Goal: Transaction & Acquisition: Purchase product/service

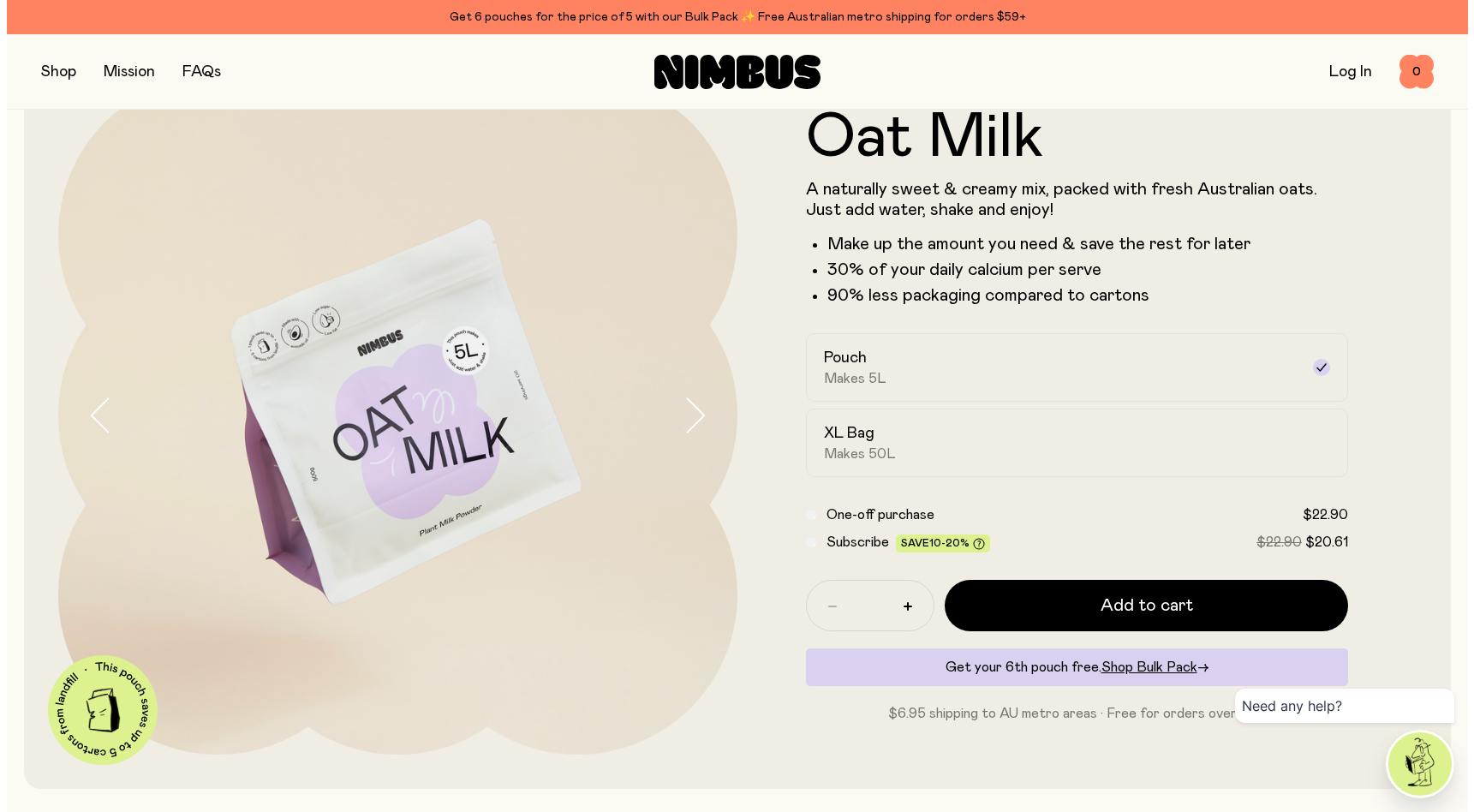
scroll to position [113, 0]
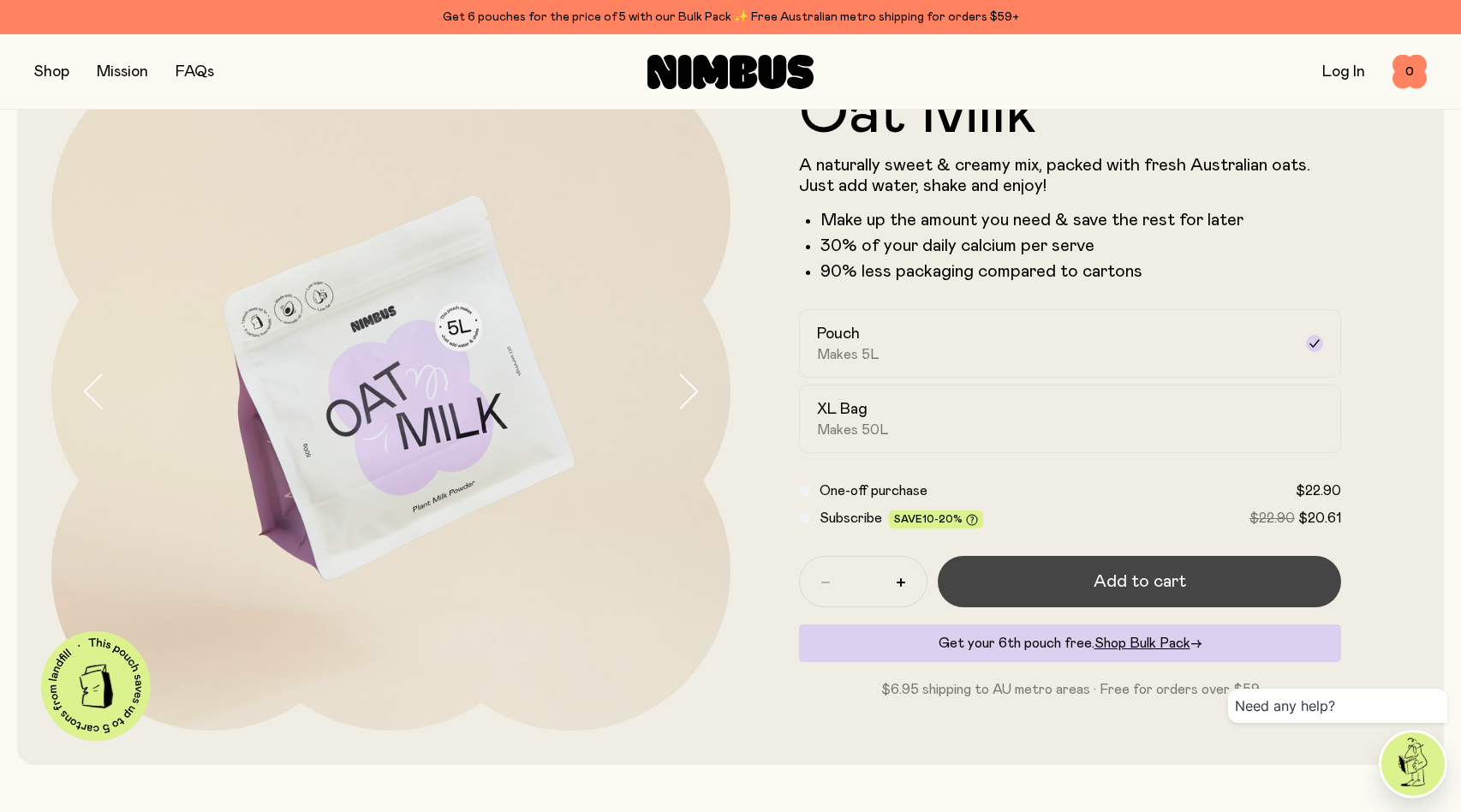
click at [1131, 581] on span "Add to cart" at bounding box center [1140, 581] width 92 height 24
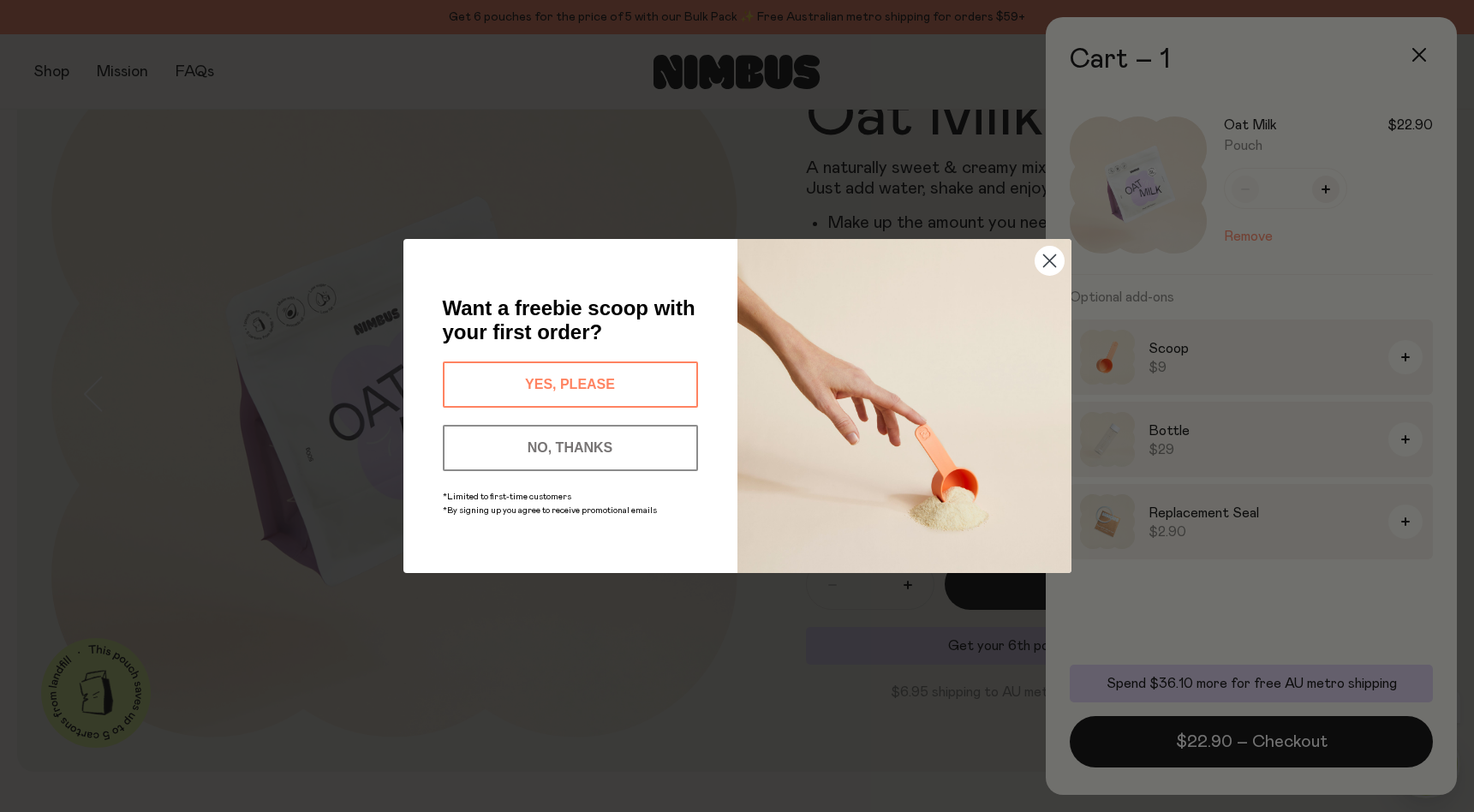
scroll to position [0, 0]
click at [1055, 259] on circle "Close dialog" at bounding box center [1049, 260] width 29 height 29
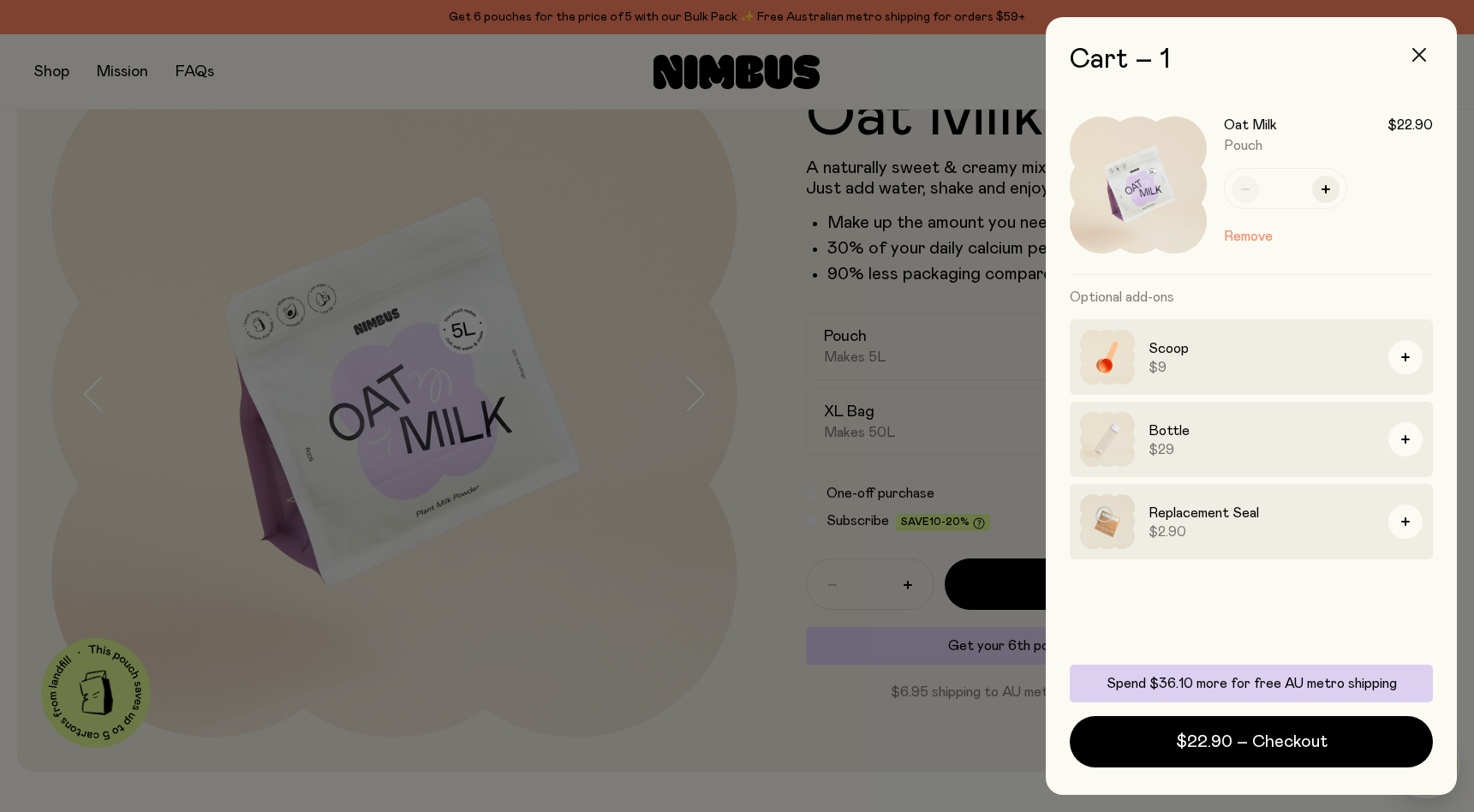
click at [1420, 54] on icon "button" at bounding box center [1419, 54] width 14 height 14
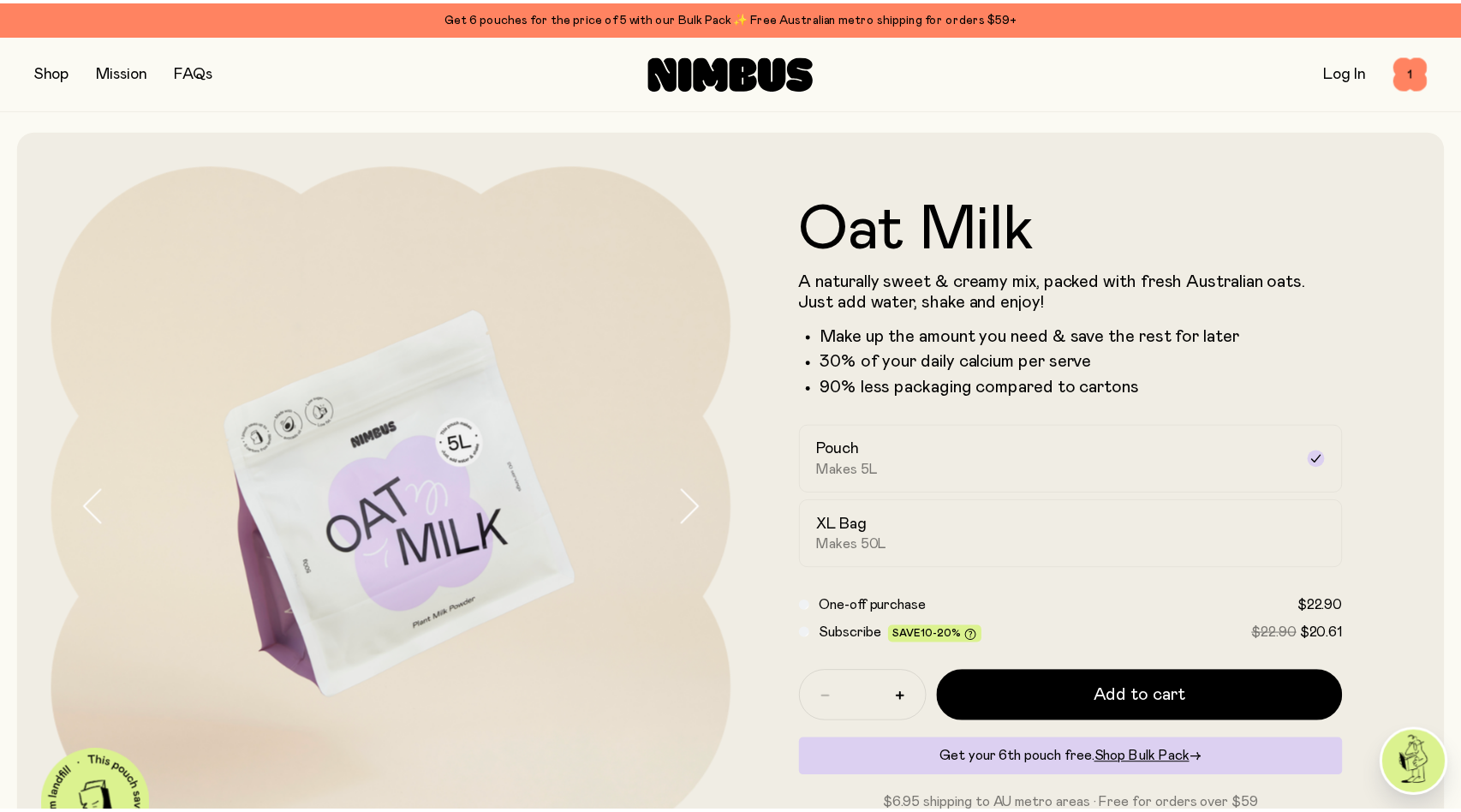
scroll to position [113, 0]
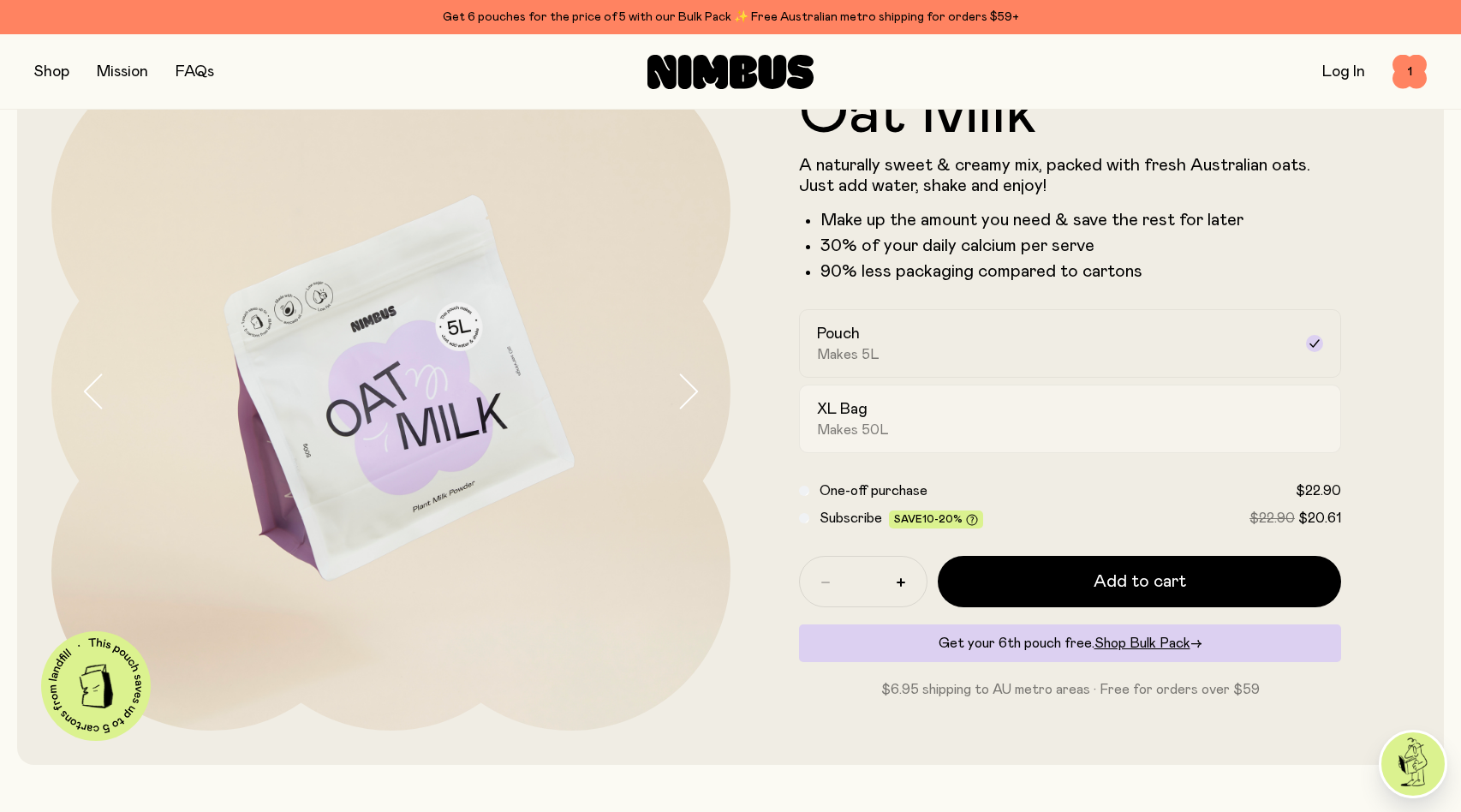
click at [949, 427] on div "XL Bag Makes 50L" at bounding box center [1054, 419] width 475 height 40
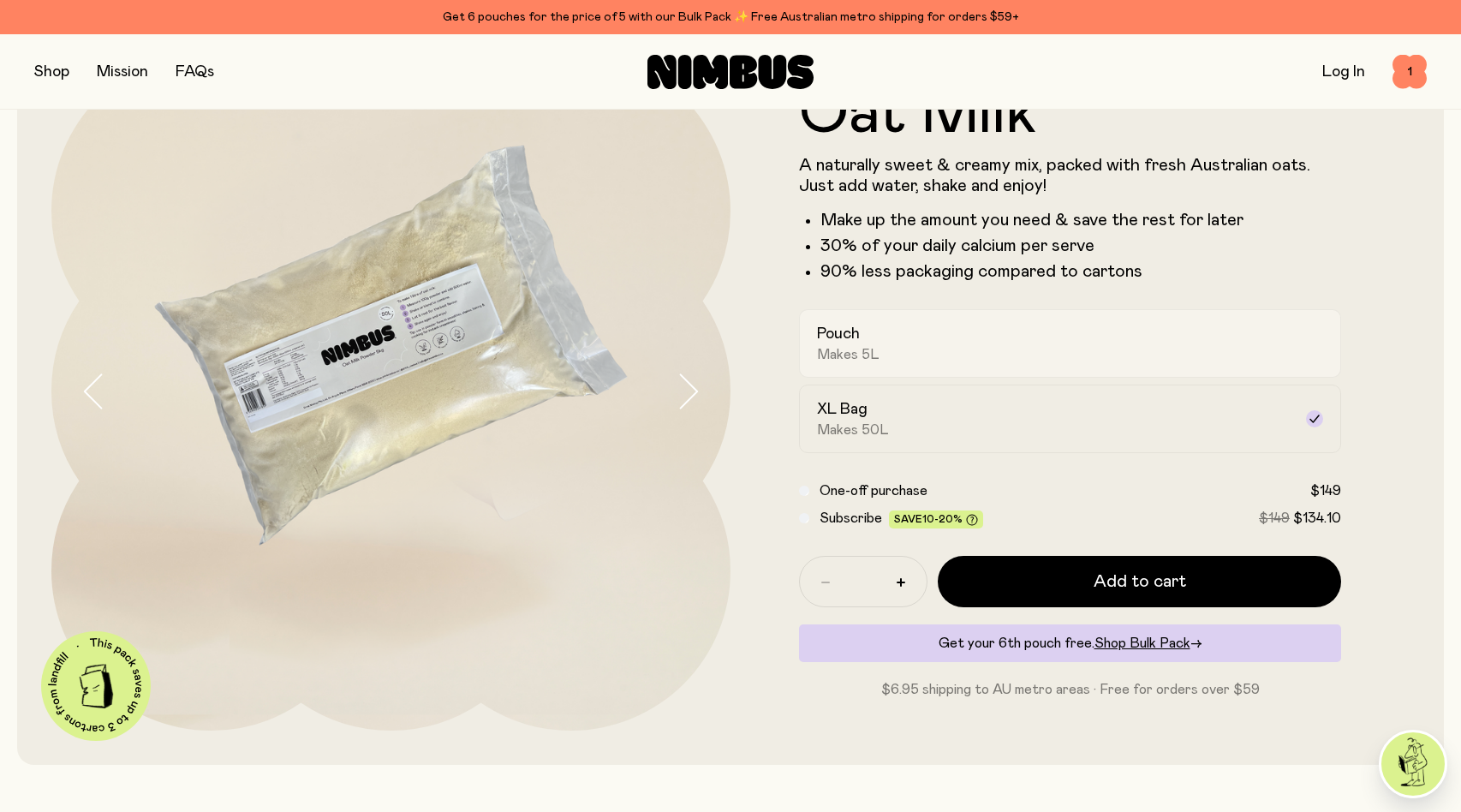
click at [963, 366] on label "Pouch Makes 5L" at bounding box center [1071, 343] width 543 height 68
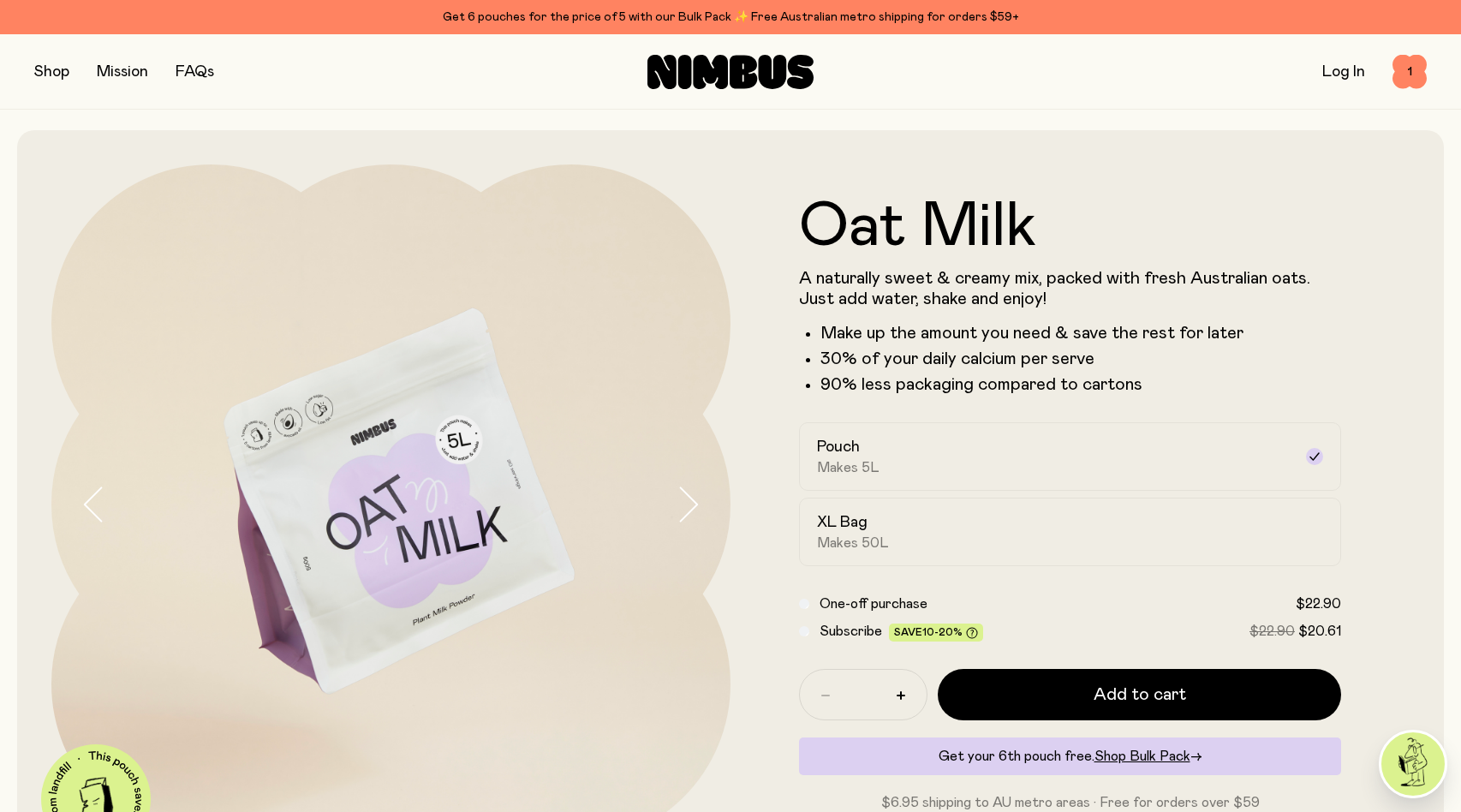
scroll to position [0, 0]
click at [749, 78] on icon at bounding box center [744, 71] width 28 height 33
click at [983, 420] on form "Oat Milk A naturally sweet & creamy mix, packed with fresh Australian oats. Jus…" at bounding box center [1071, 505] width 679 height 616
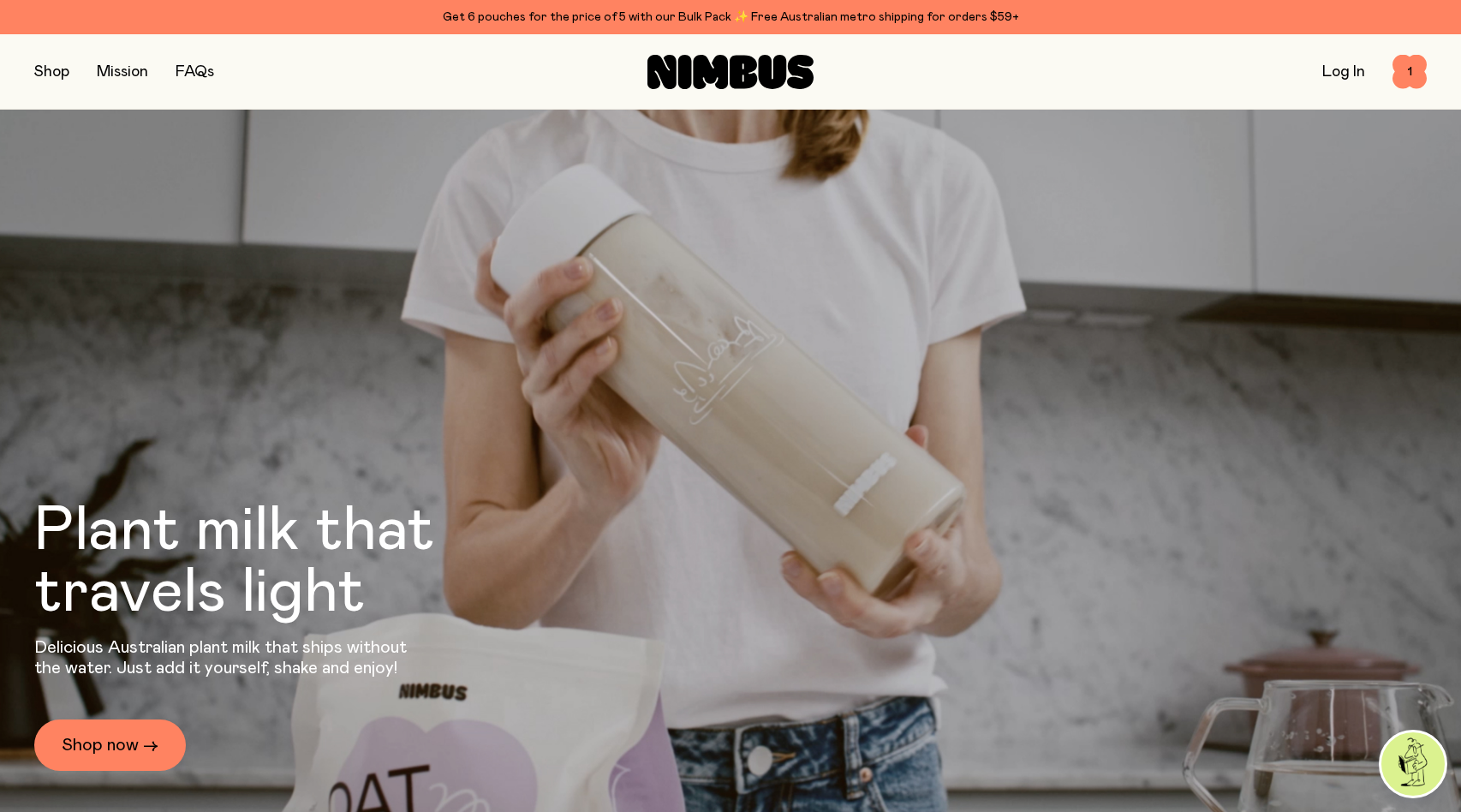
click at [55, 74] on button "button" at bounding box center [52, 72] width 35 height 24
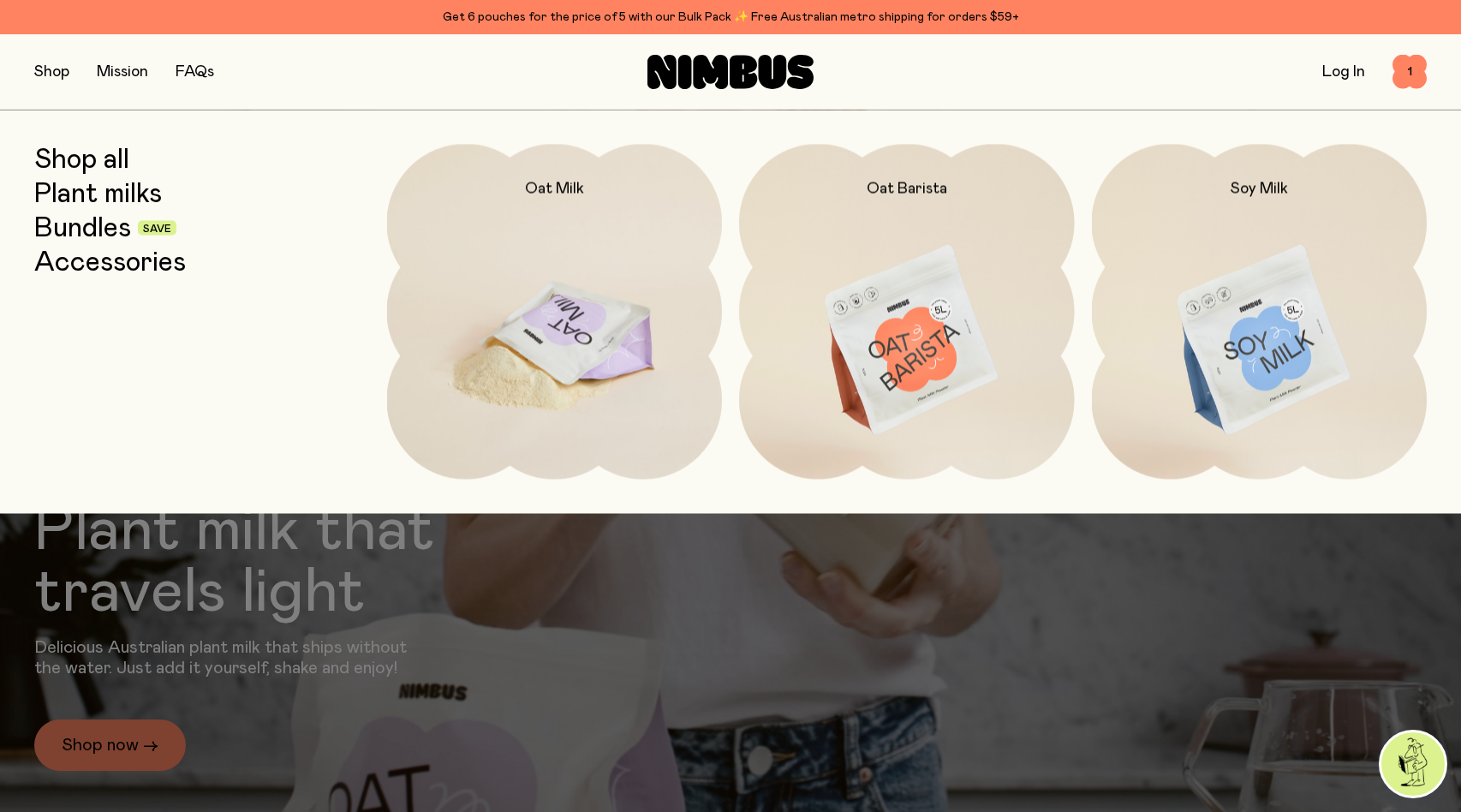
click at [536, 376] on img at bounding box center [556, 340] width 336 height 394
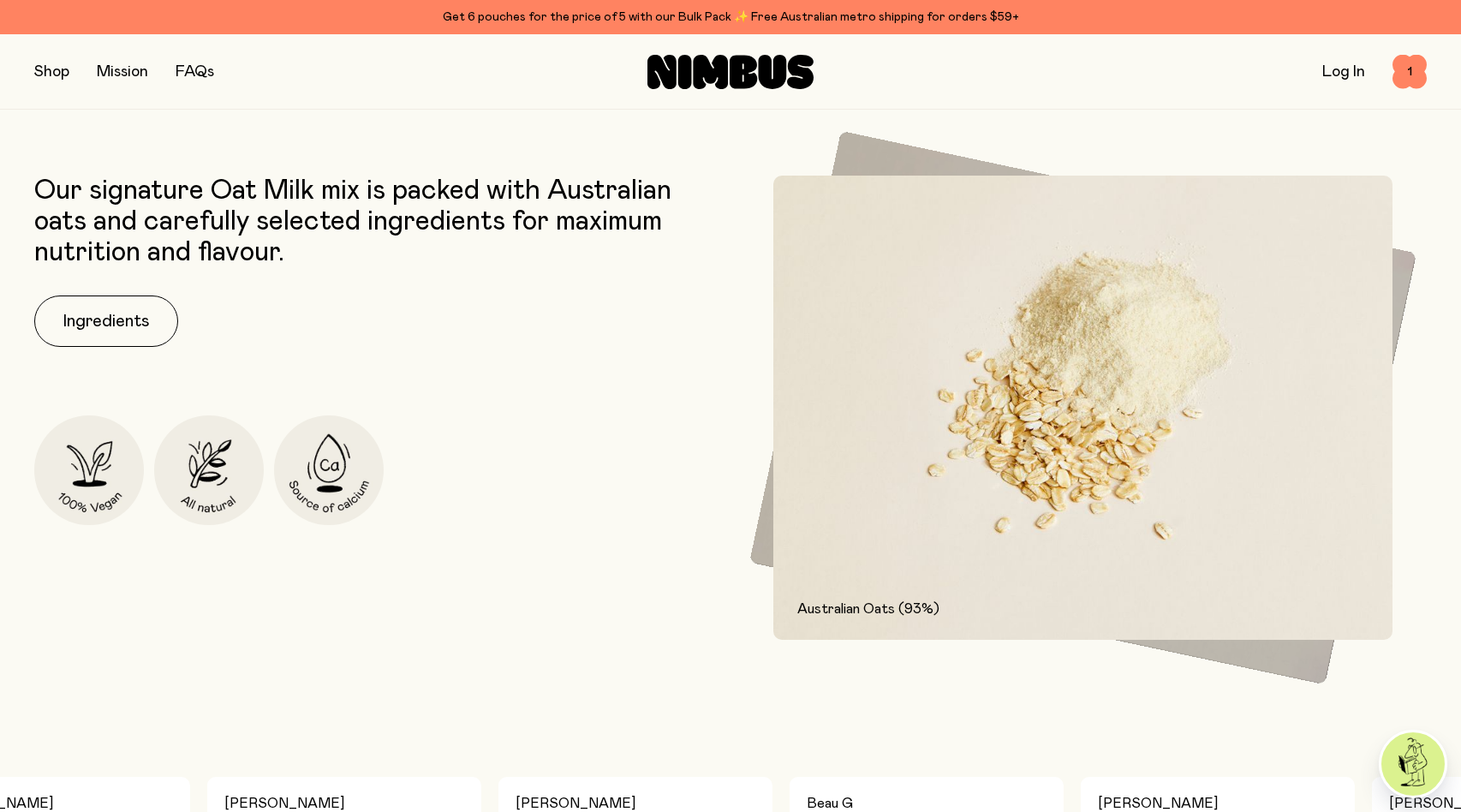
scroll to position [799, 0]
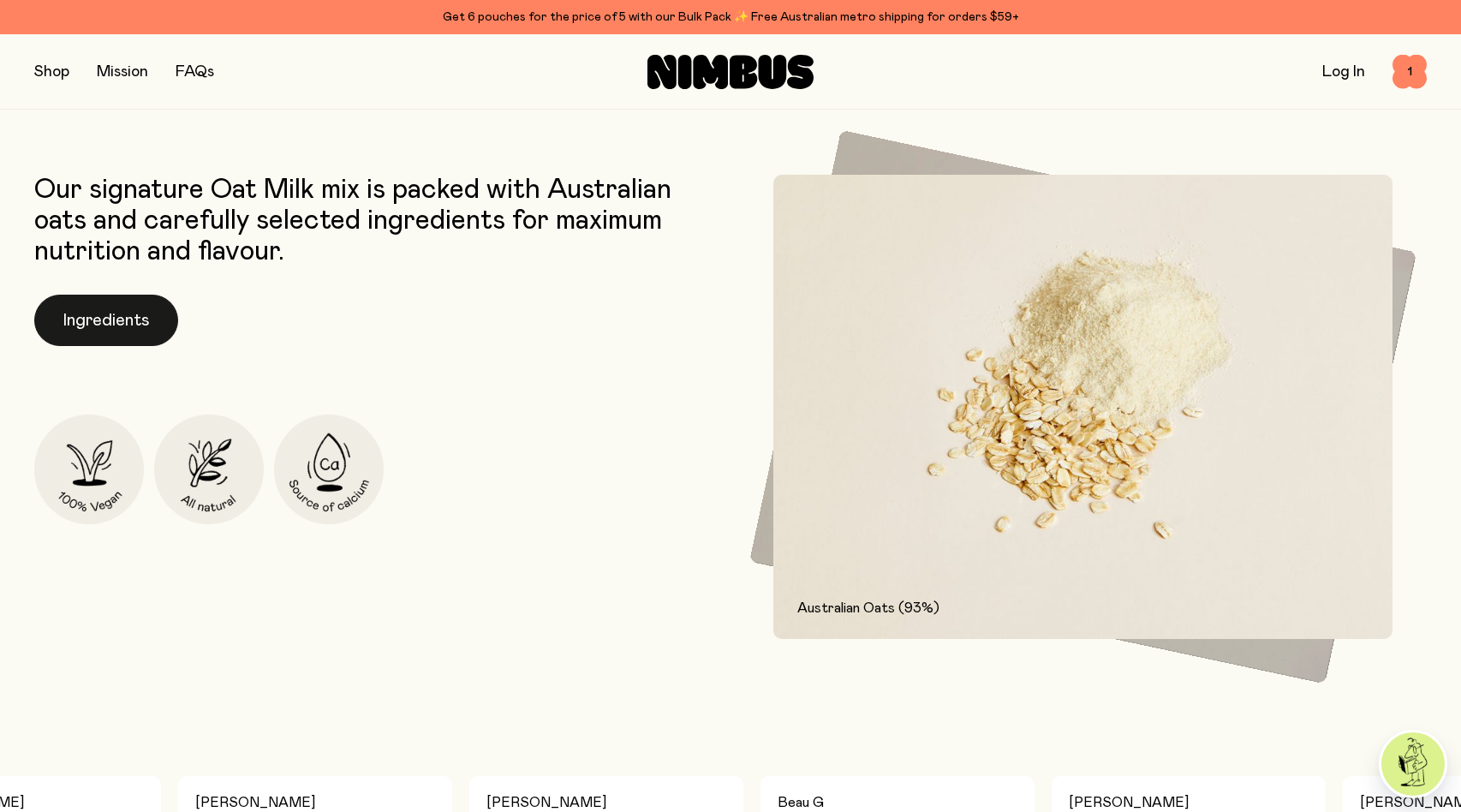
click at [149, 313] on button "Ingredients" at bounding box center [106, 320] width 144 height 52
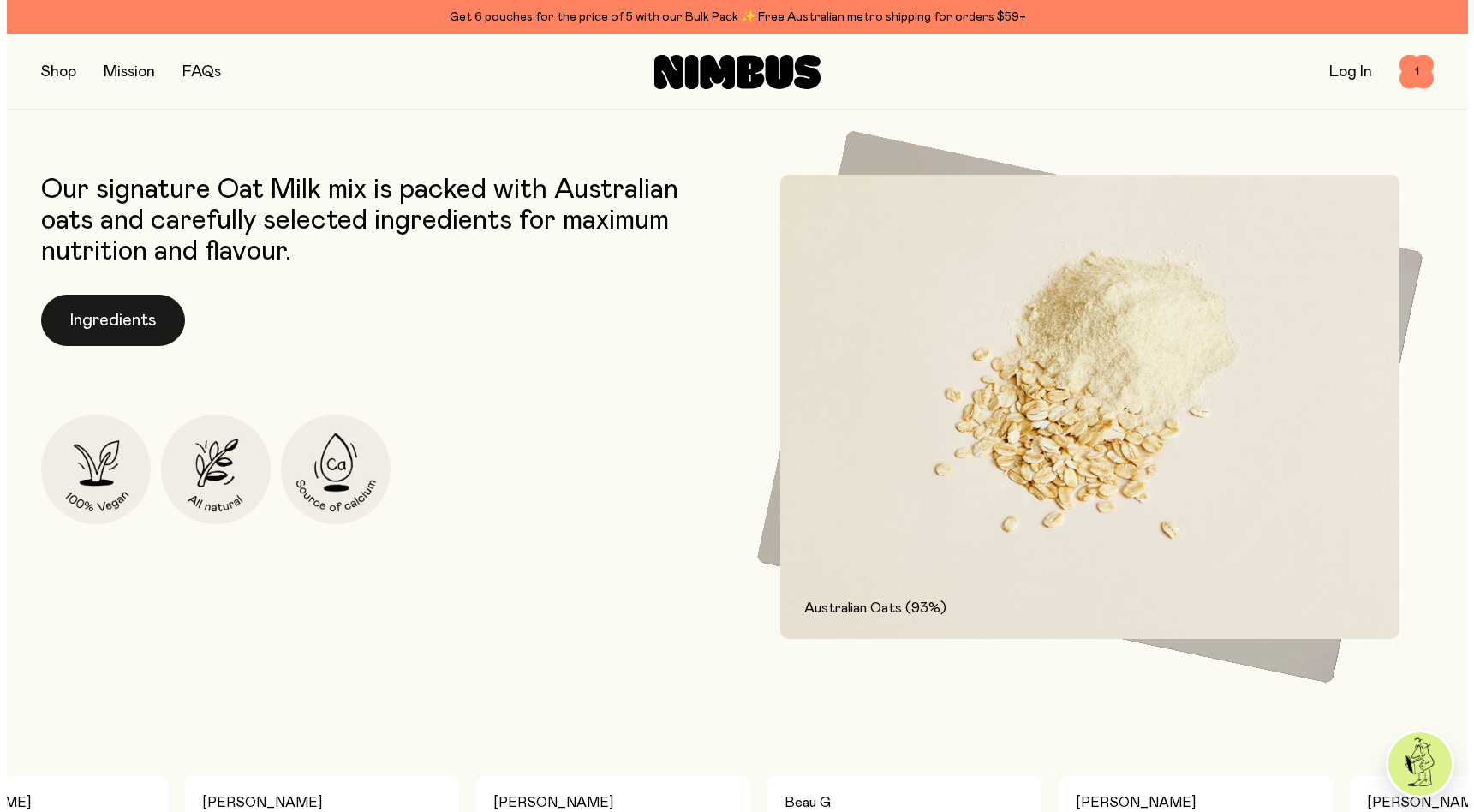
scroll to position [0, 0]
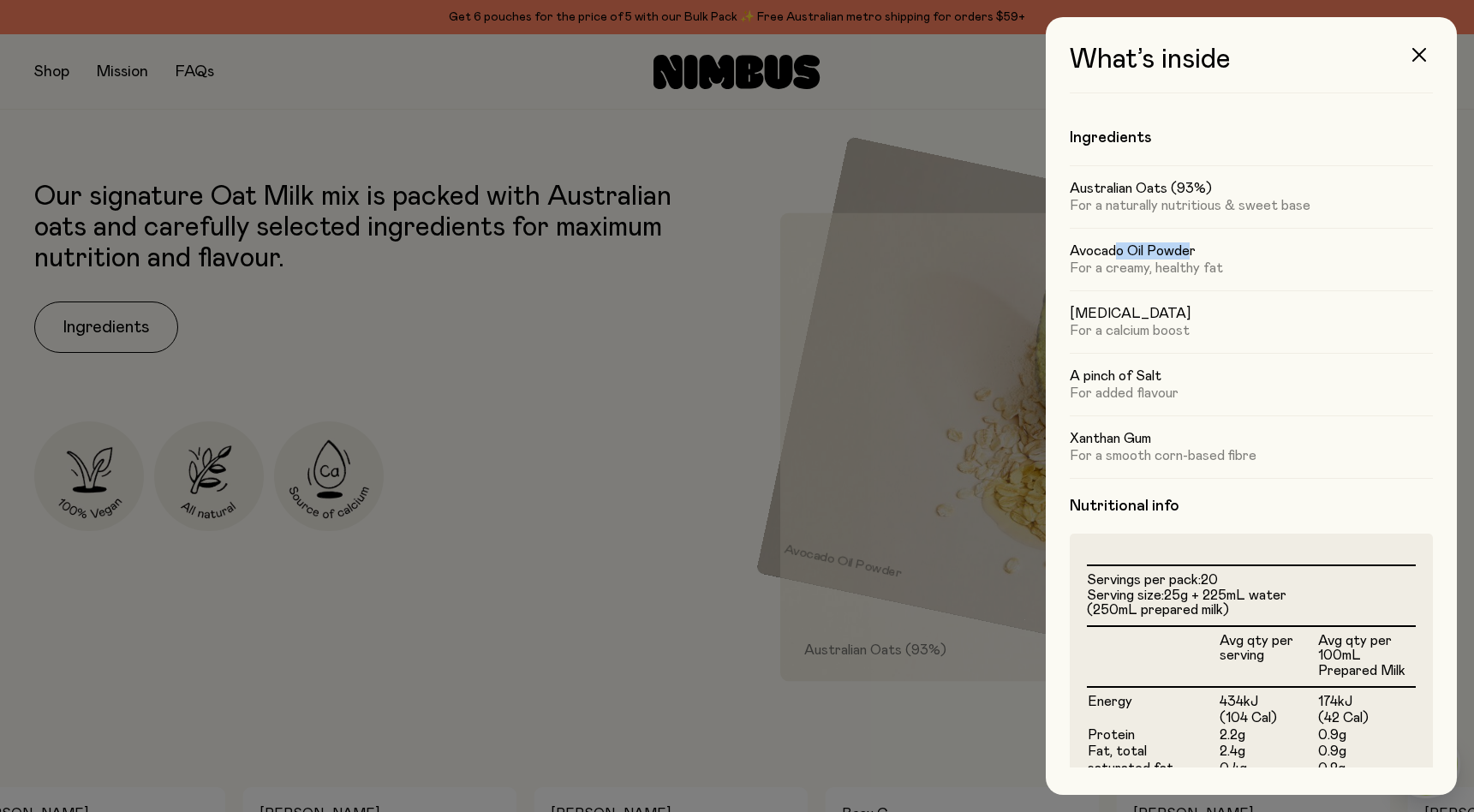
drag, startPoint x: 1116, startPoint y: 255, endPoint x: 1186, endPoint y: 257, distance: 70.0
click at [1187, 256] on h5 "Avocado Oil Powder" at bounding box center [1252, 251] width 364 height 18
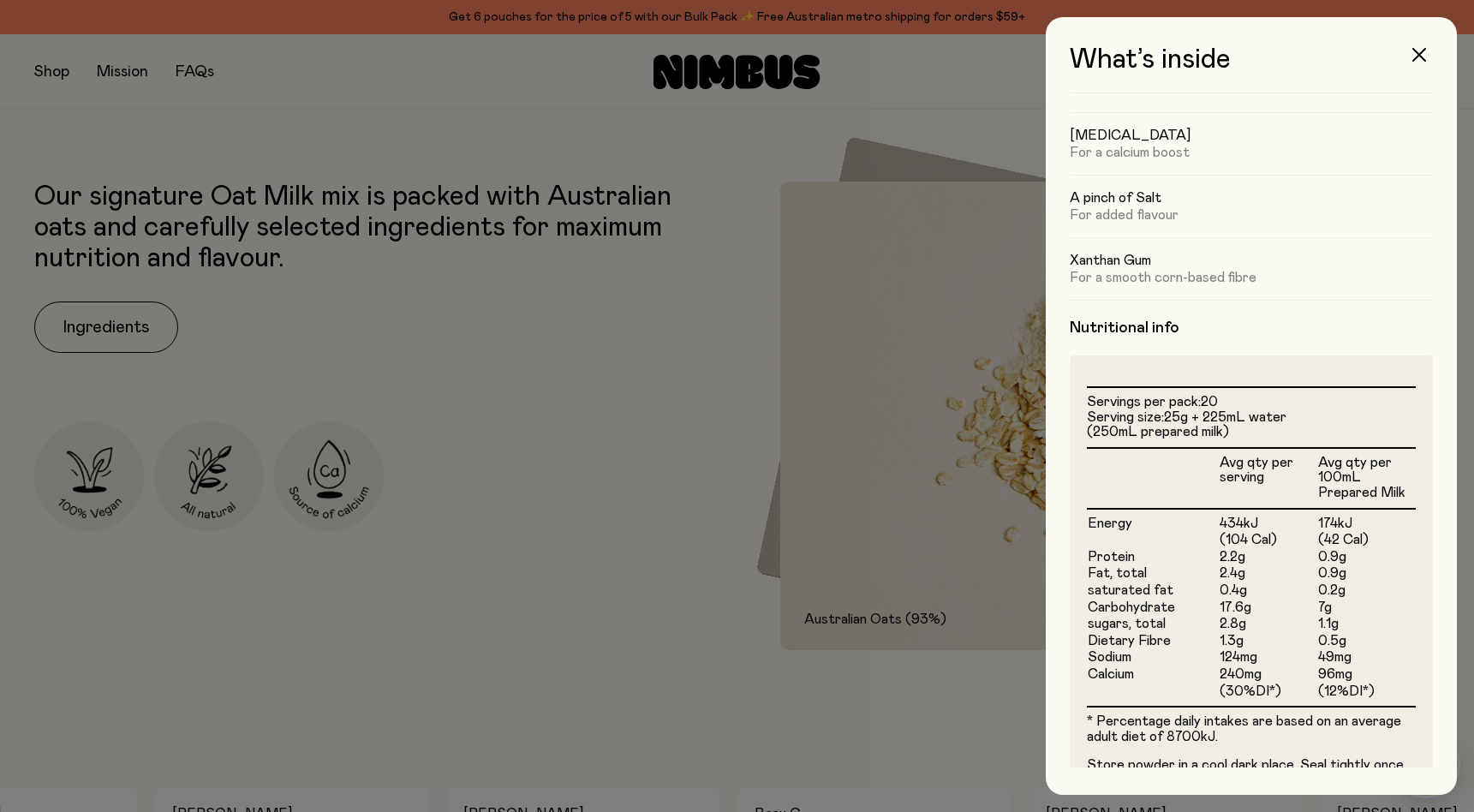
scroll to position [299, 0]
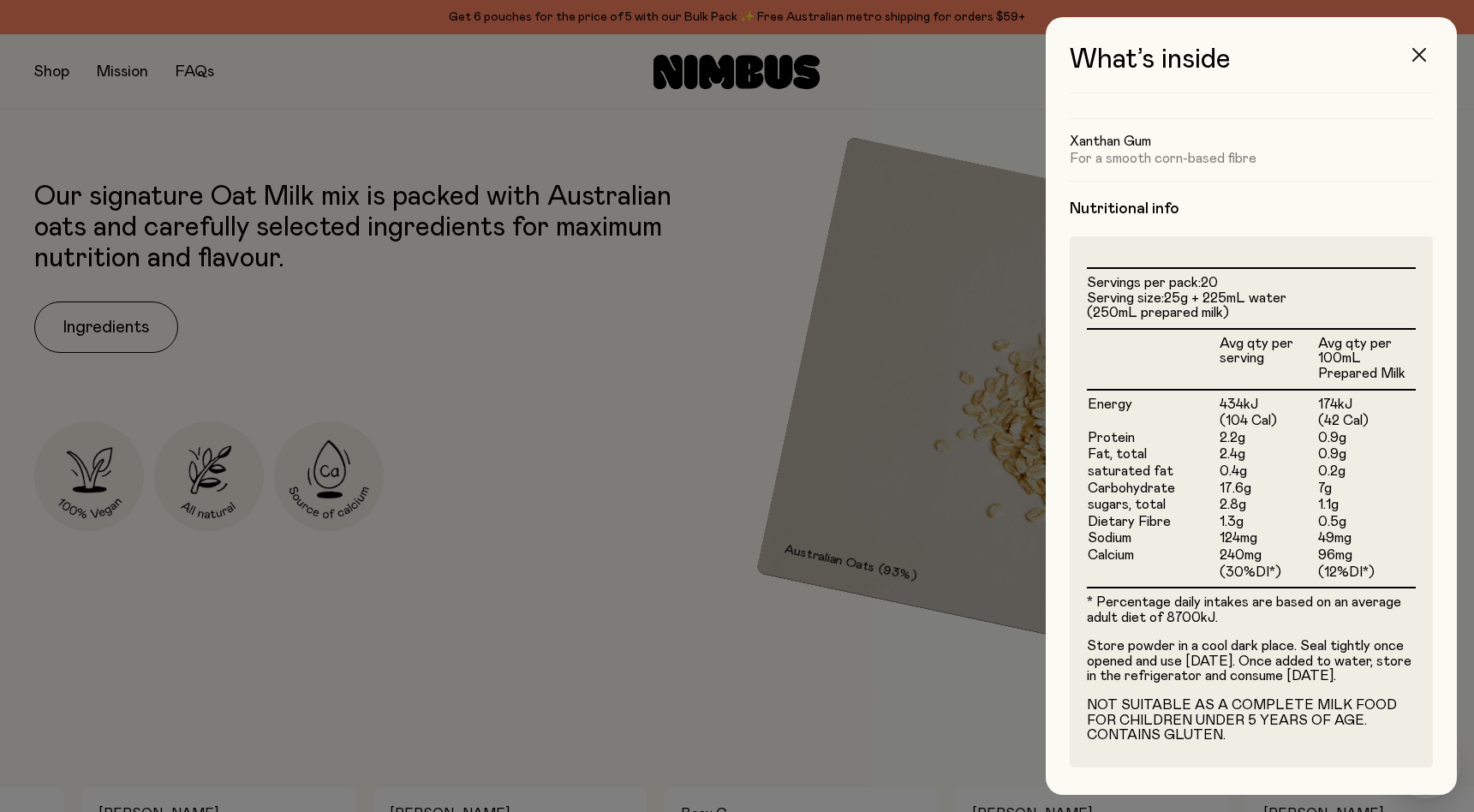
click at [1416, 58] on icon "button" at bounding box center [1419, 54] width 14 height 14
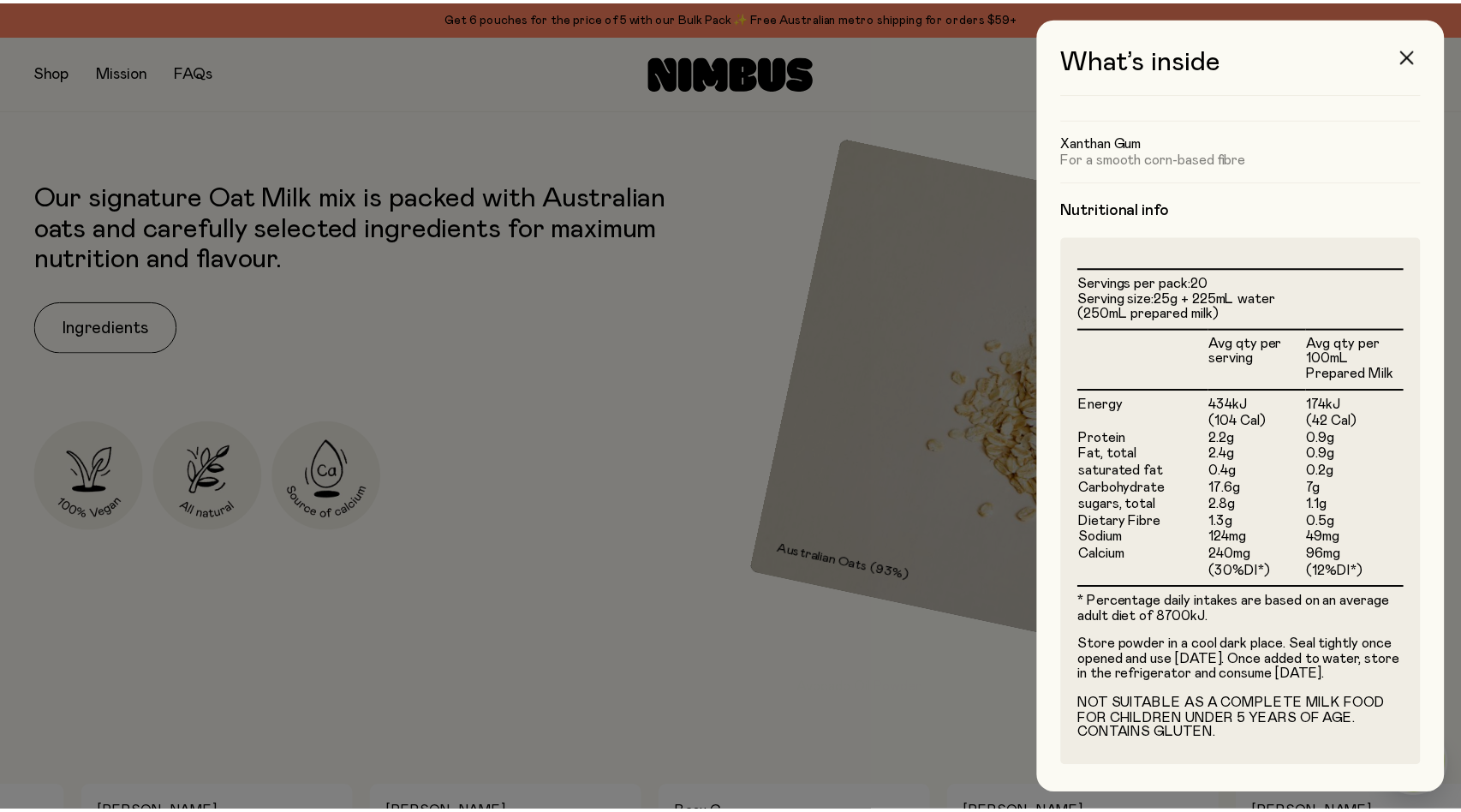
scroll to position [799, 0]
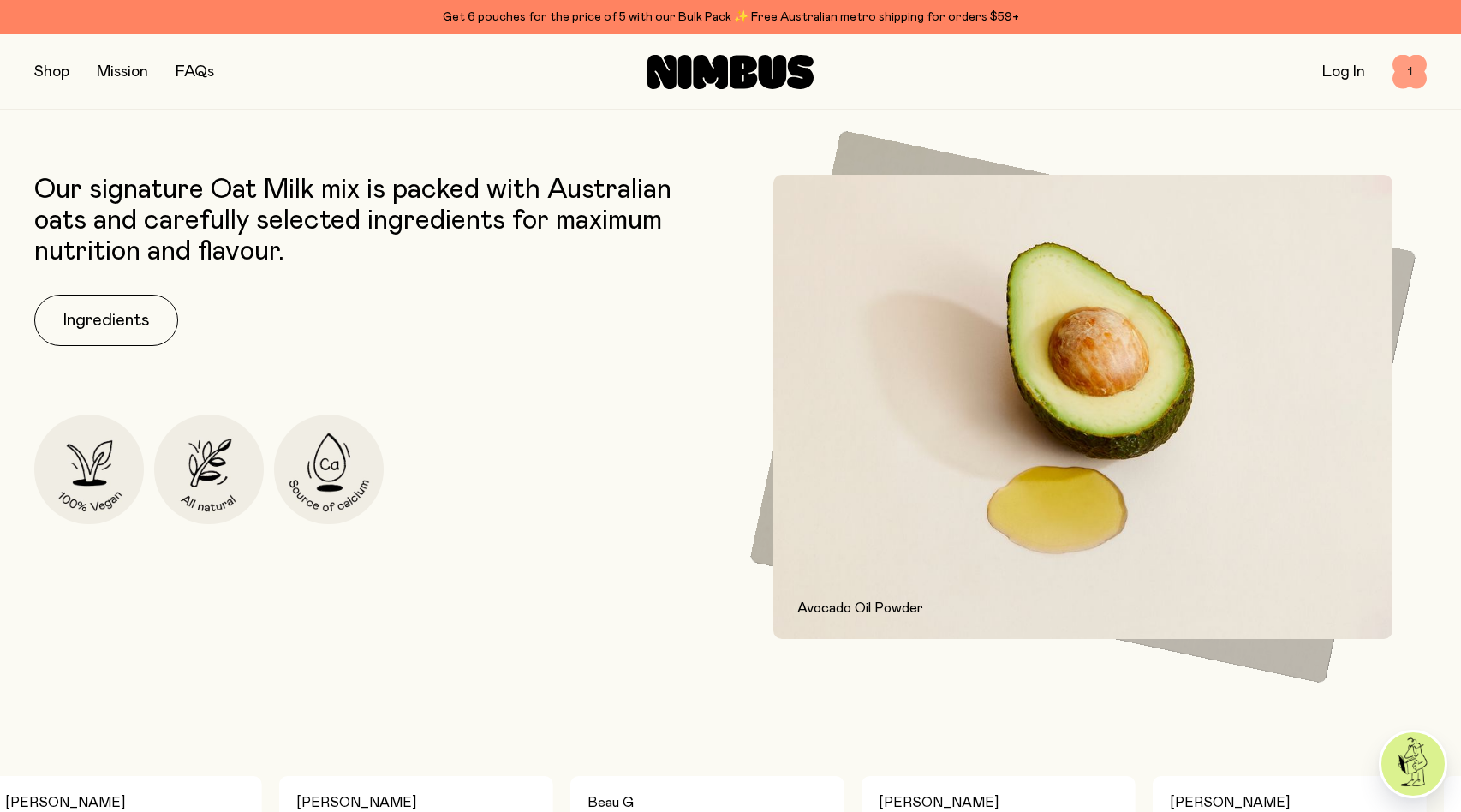
click at [1412, 75] on span "1" at bounding box center [1409, 71] width 34 height 34
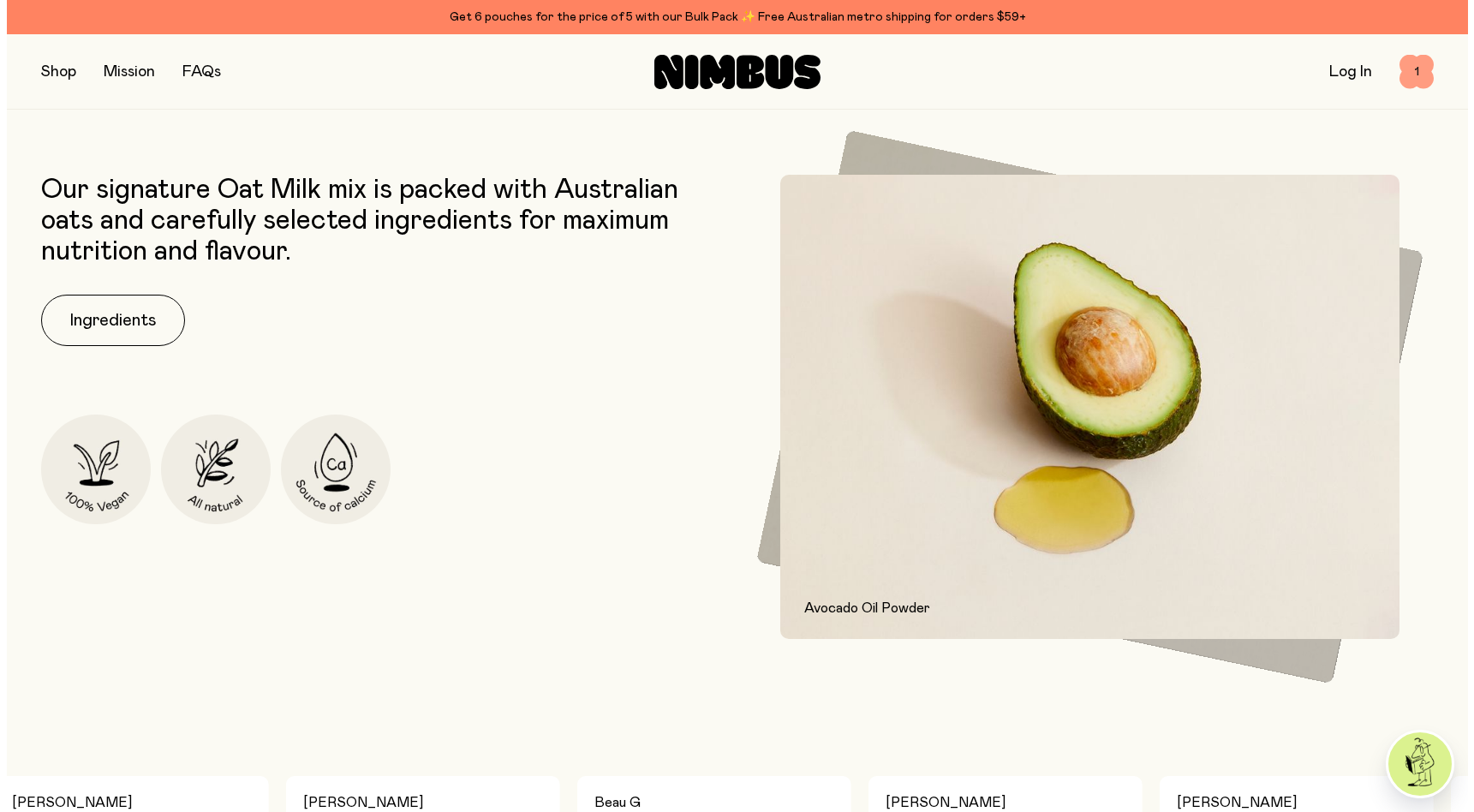
scroll to position [0, 0]
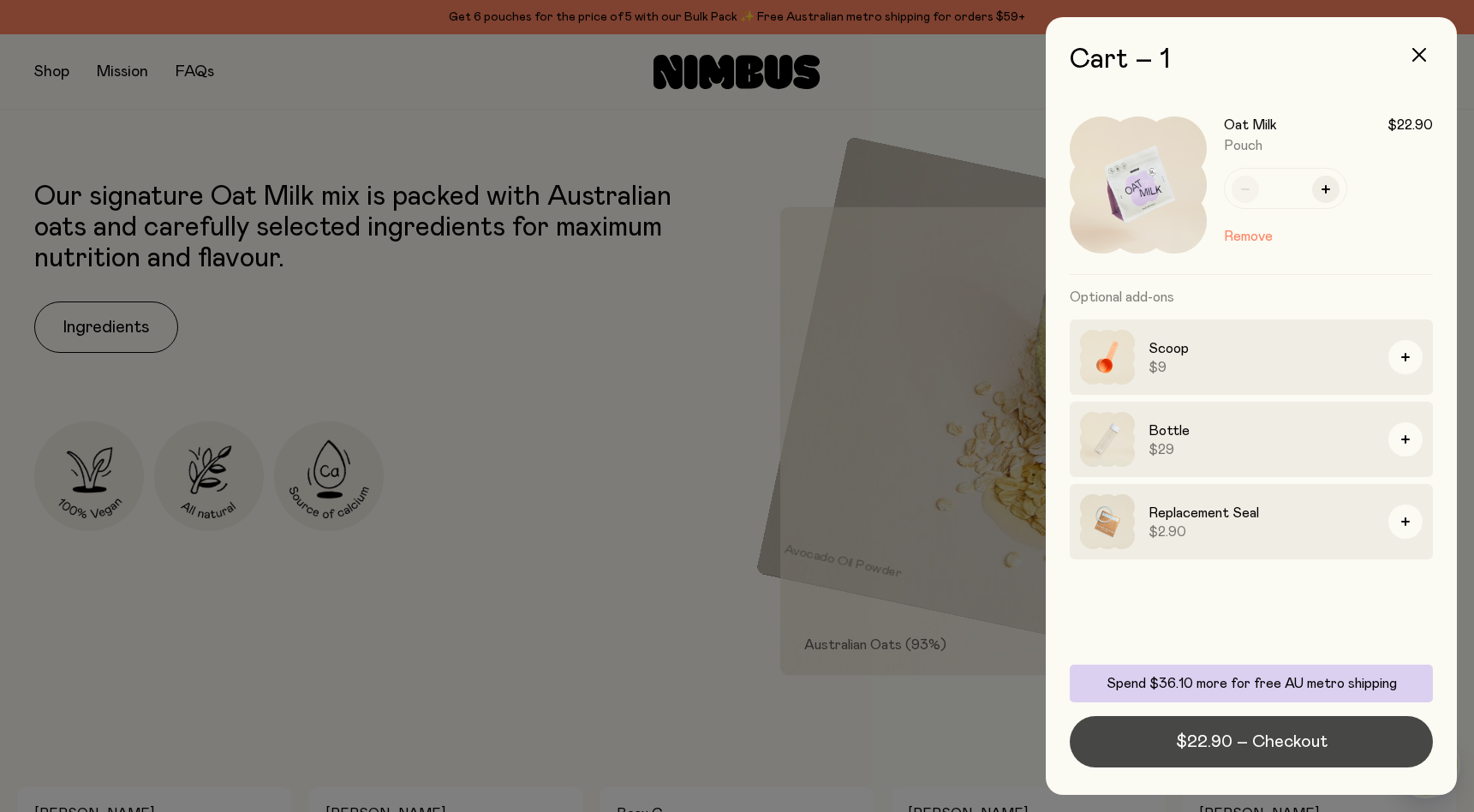
click at [1289, 750] on span "$22.90 – Checkout" at bounding box center [1252, 742] width 151 height 24
